Goal: Book appointment/travel/reservation

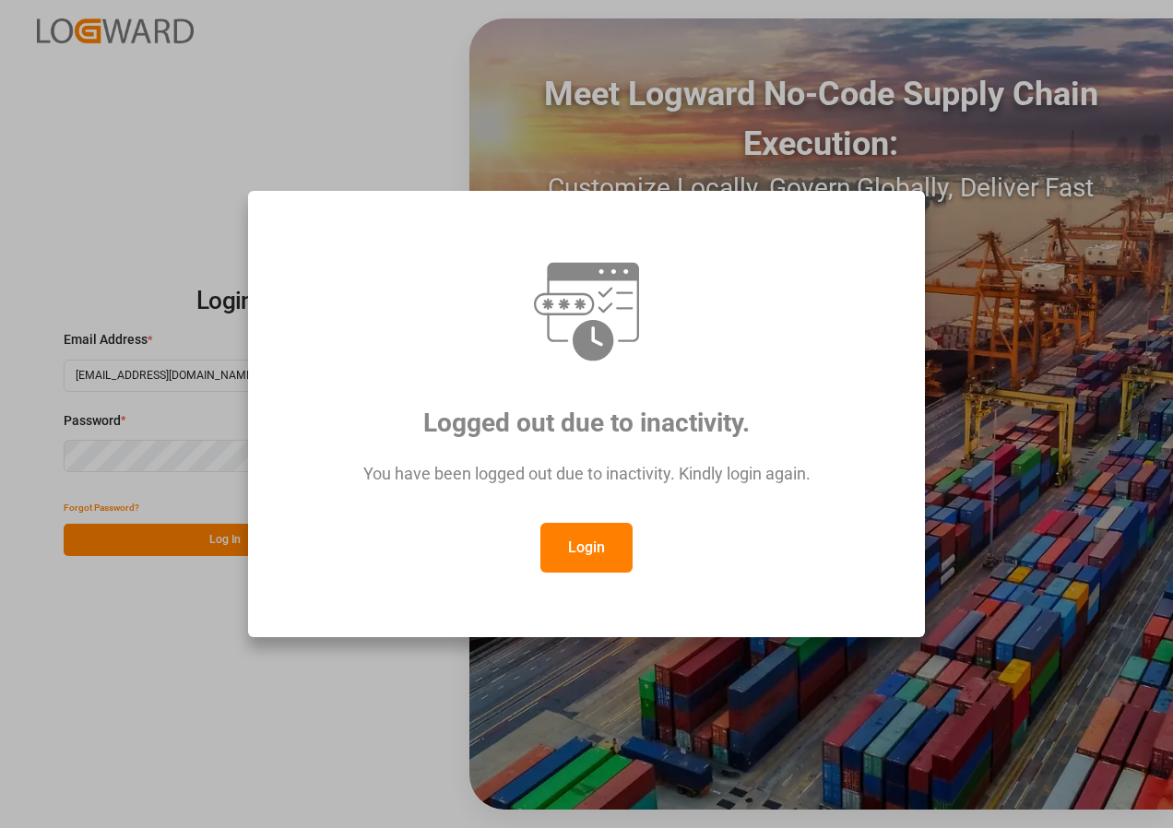
drag, startPoint x: 579, startPoint y: 553, endPoint x: 531, endPoint y: 486, distance: 82.7
click at [579, 551] on button "Login" at bounding box center [587, 548] width 92 height 50
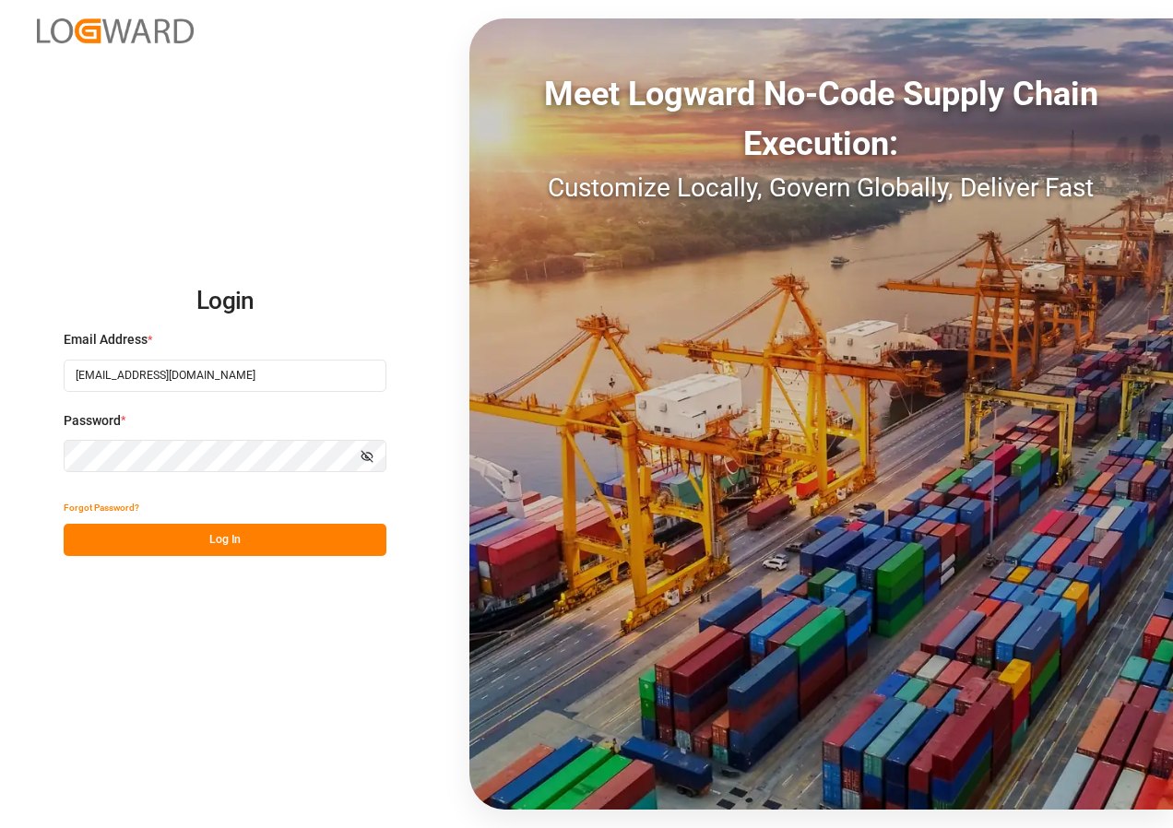
click at [206, 542] on button "Log In" at bounding box center [225, 540] width 323 height 32
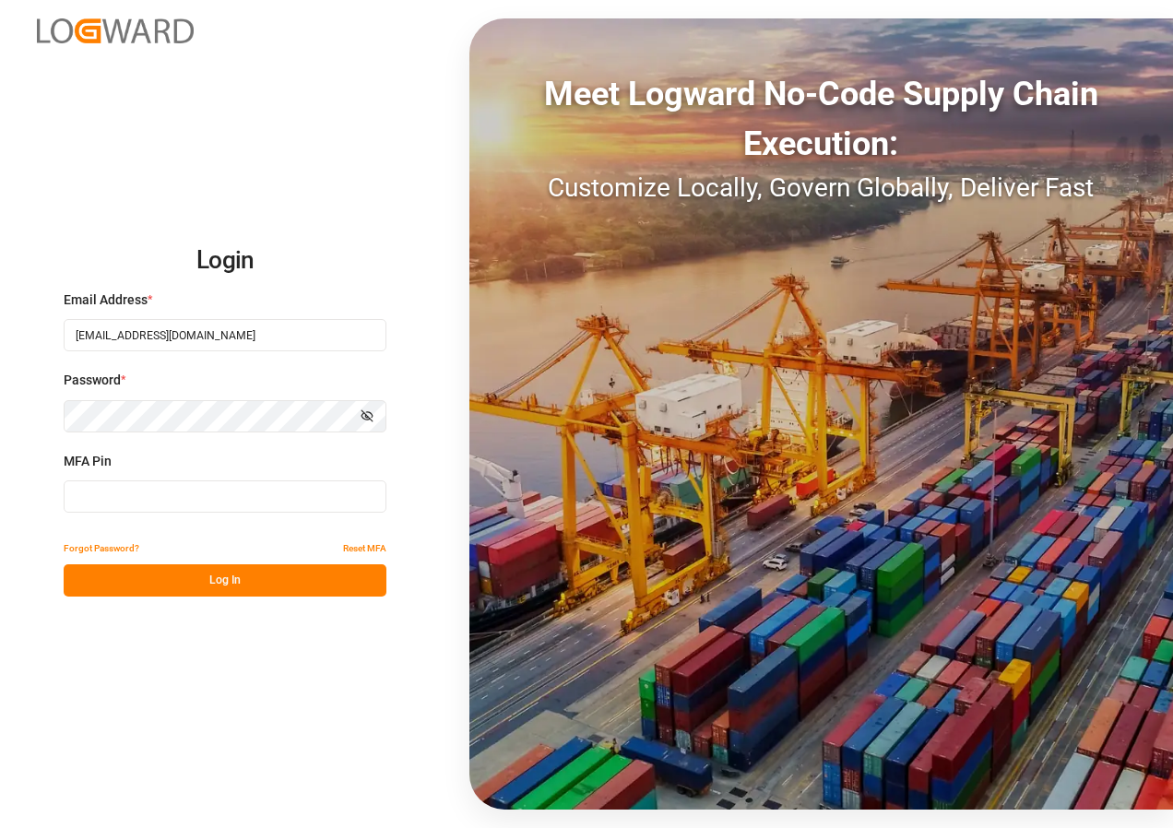
click at [147, 505] on input at bounding box center [225, 497] width 323 height 32
type input "2"
type input "811010"
click at [219, 582] on button "Log In" at bounding box center [225, 581] width 323 height 32
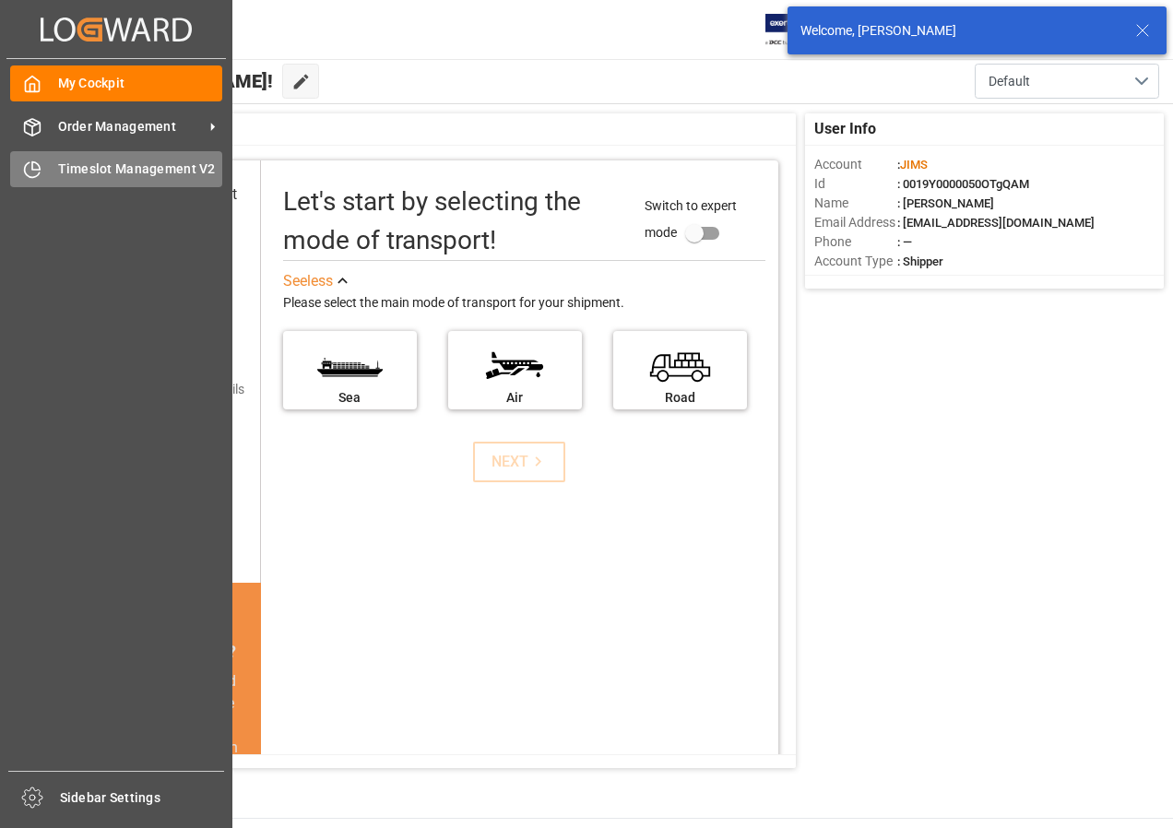
click at [67, 168] on span "Timeslot Management V2" at bounding box center [140, 169] width 165 height 19
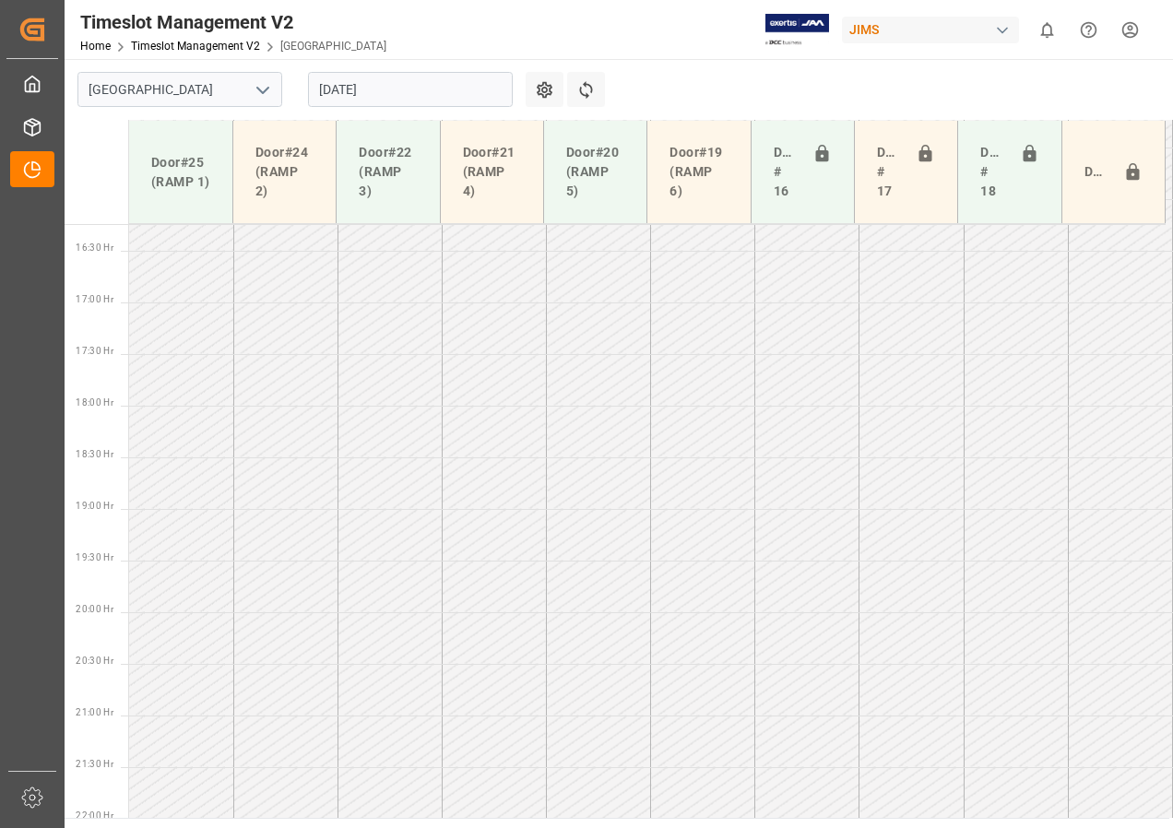
scroll to position [1680, 0]
click at [363, 88] on input "[DATE]" at bounding box center [410, 89] width 205 height 35
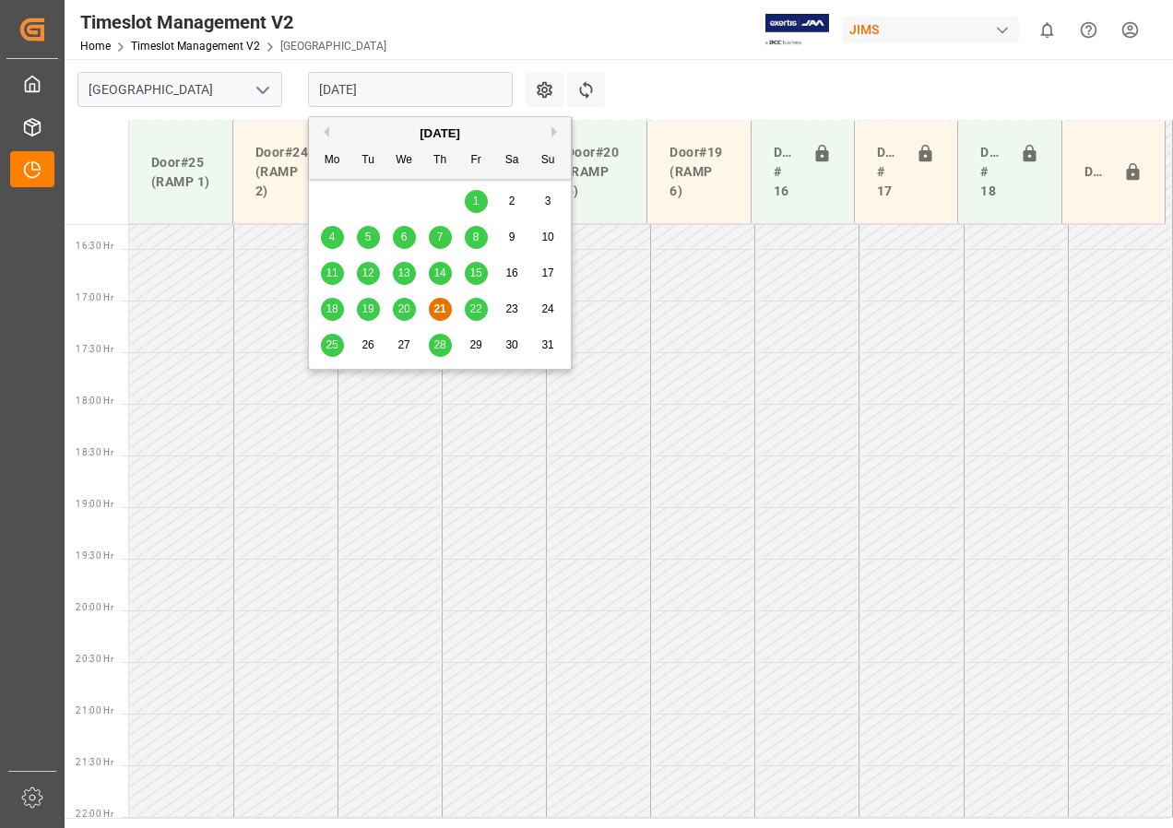
click at [442, 305] on span "21" at bounding box center [440, 309] width 12 height 13
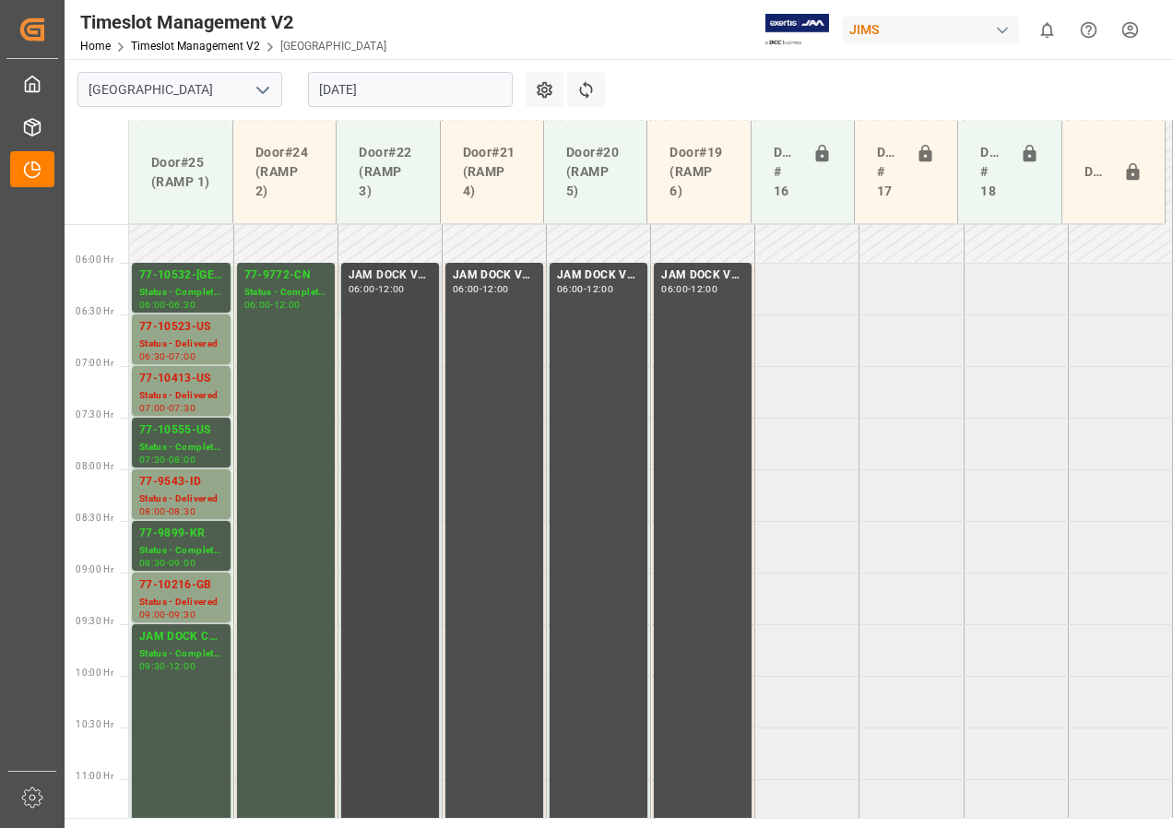
scroll to position [573, 0]
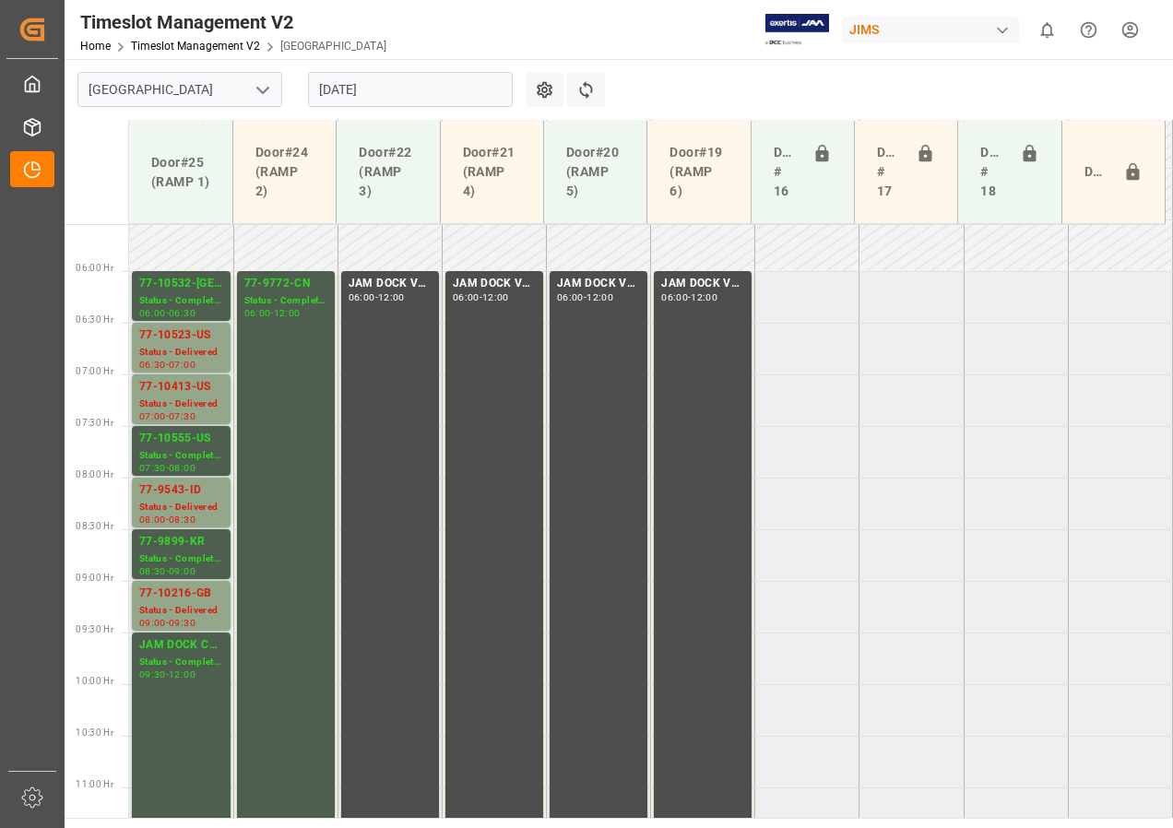
click at [412, 98] on input "[DATE]" at bounding box center [410, 89] width 205 height 35
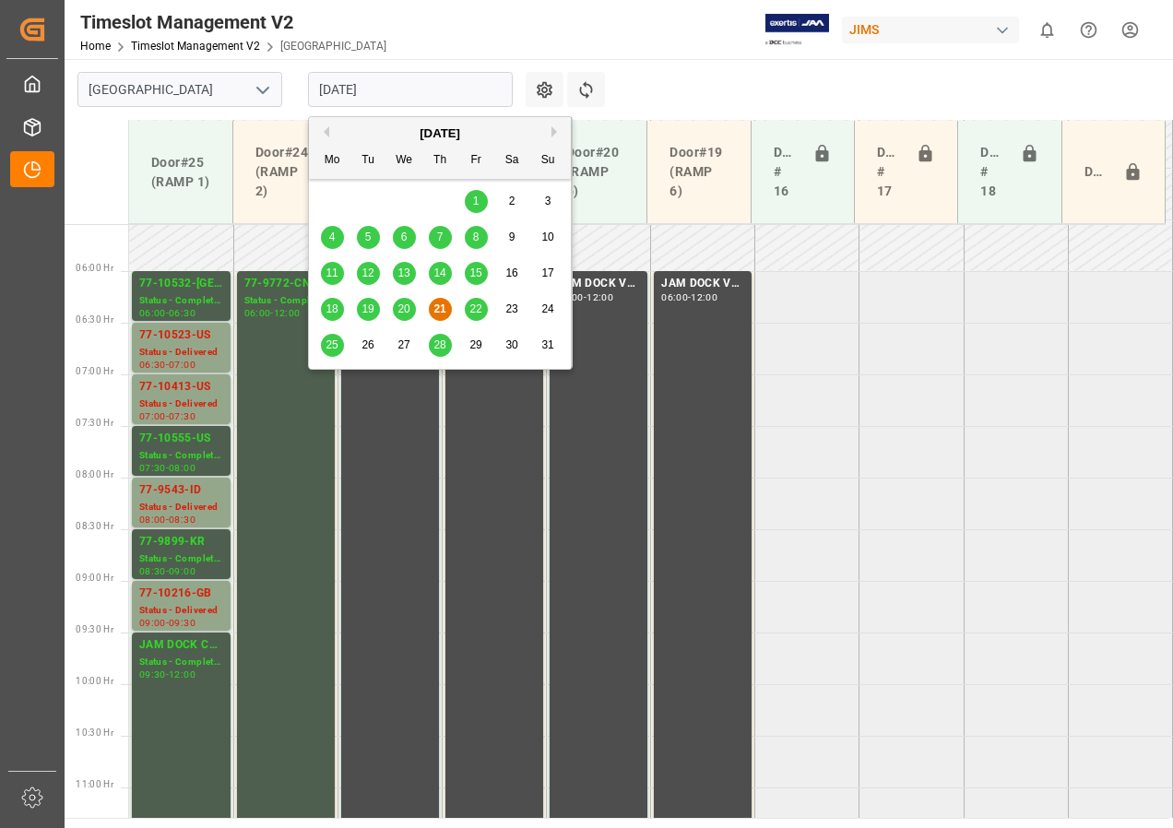
click at [475, 311] on span "22" at bounding box center [476, 309] width 12 height 13
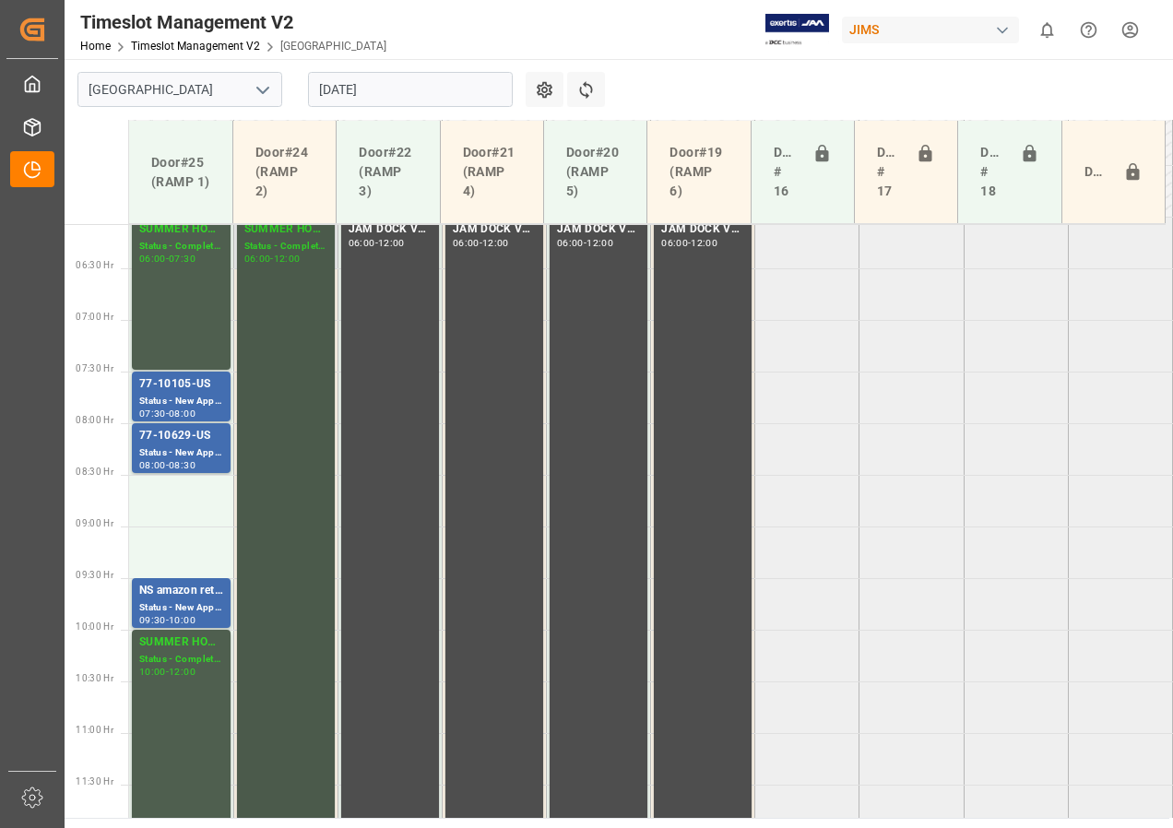
scroll to position [658, 0]
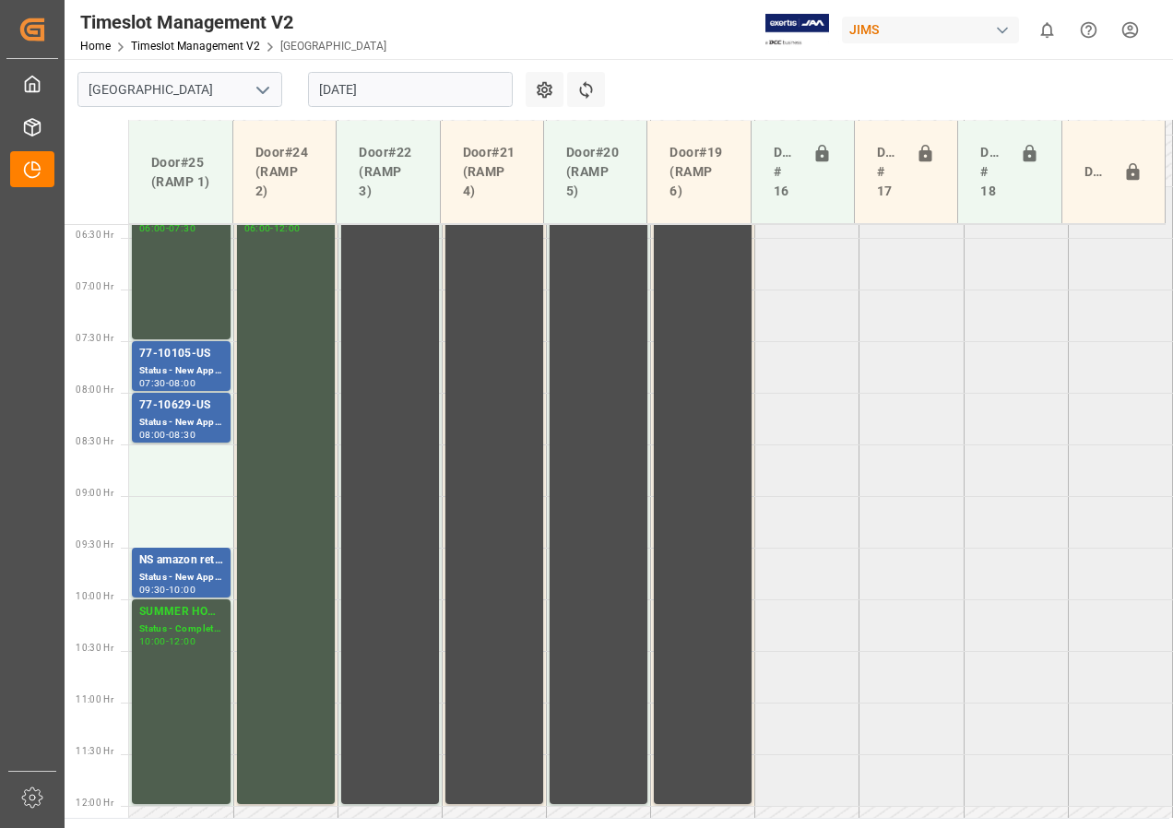
click at [355, 86] on input "[DATE]" at bounding box center [410, 89] width 205 height 35
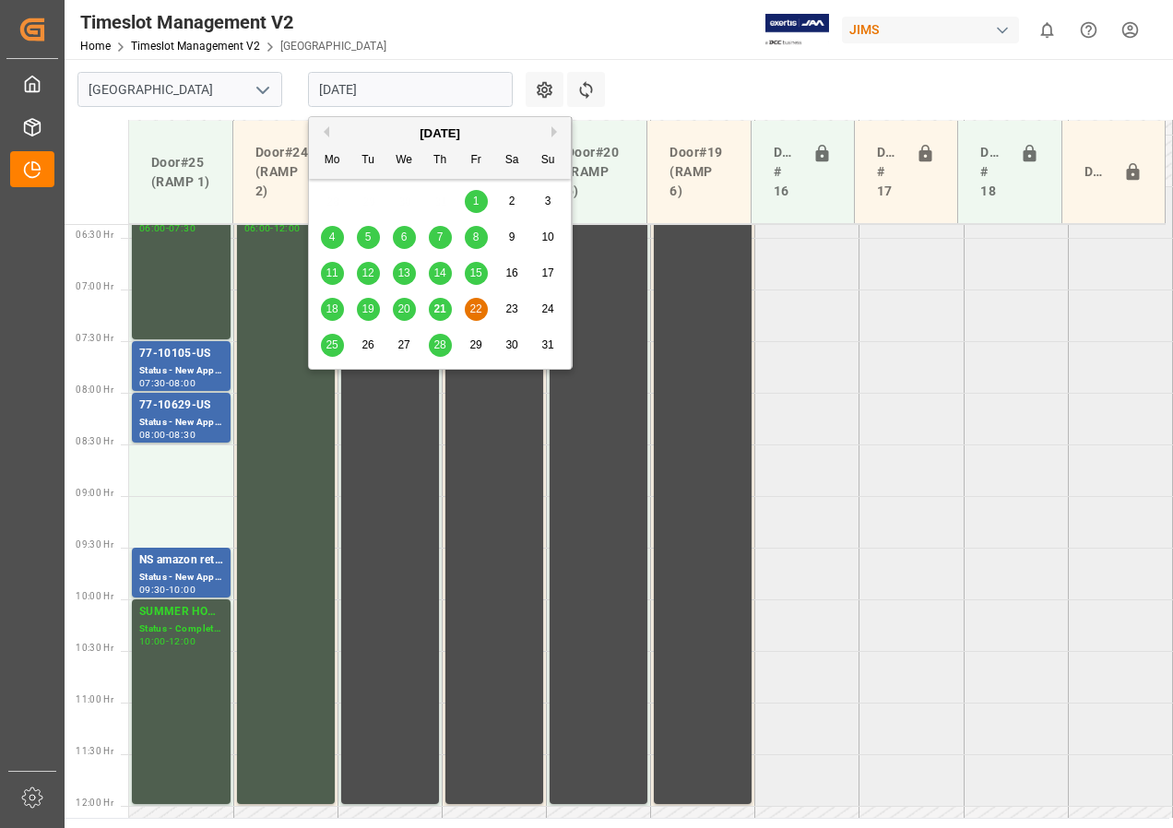
click at [335, 348] on span "25" at bounding box center [332, 345] width 12 height 13
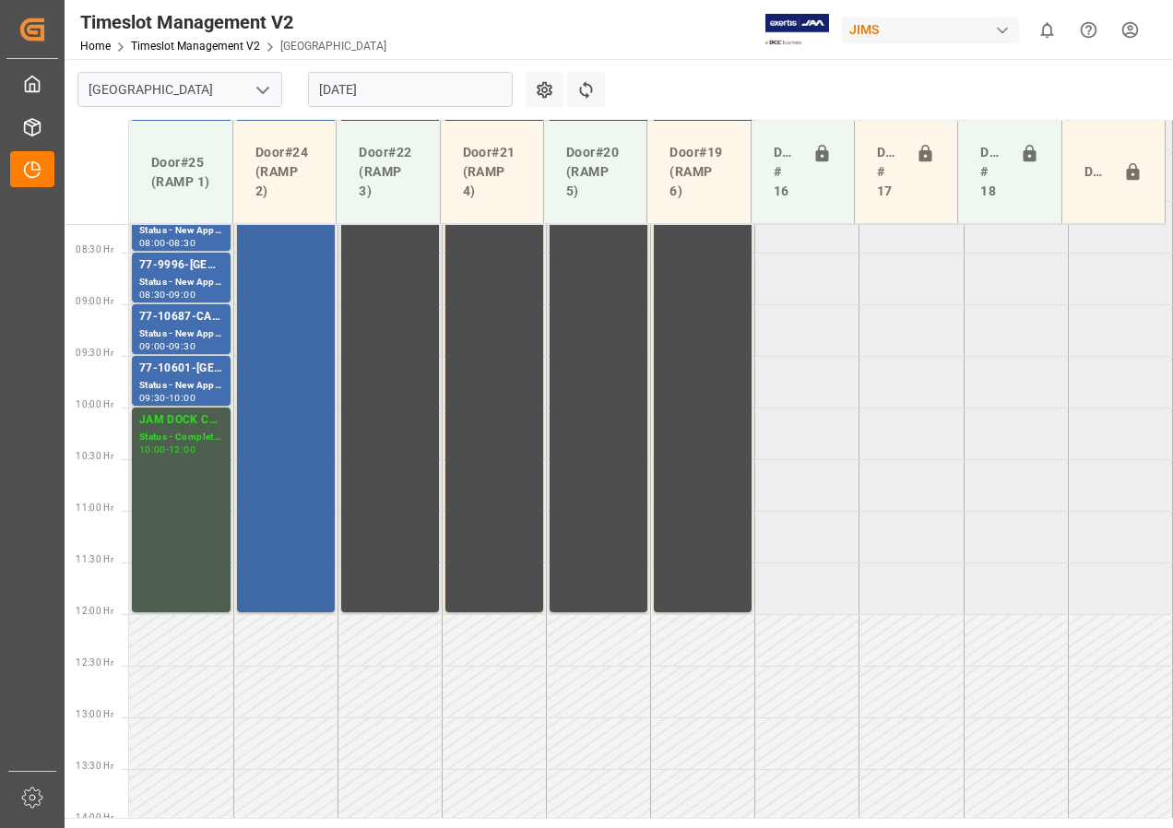
scroll to position [757, 0]
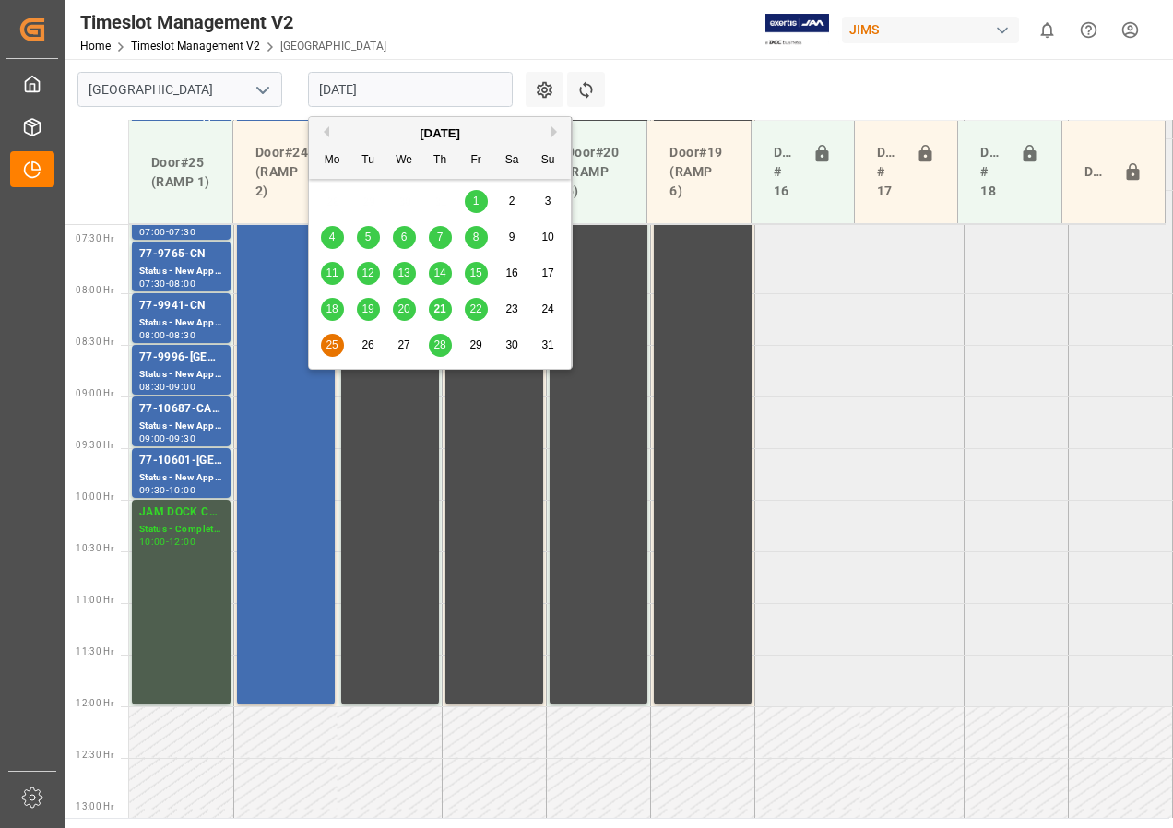
click at [338, 91] on input "[DATE]" at bounding box center [410, 89] width 205 height 35
